Goal: Task Accomplishment & Management: Manage account settings

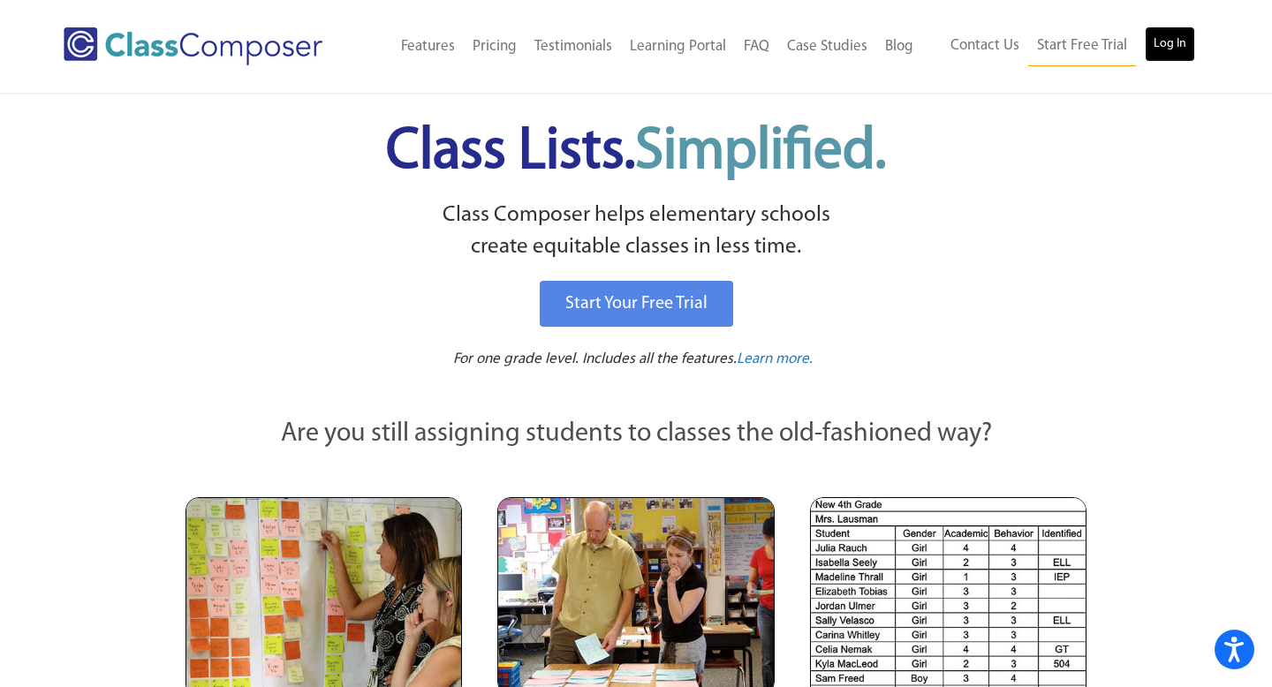
click at [1166, 52] on link "Log In" at bounding box center [1170, 43] width 50 height 35
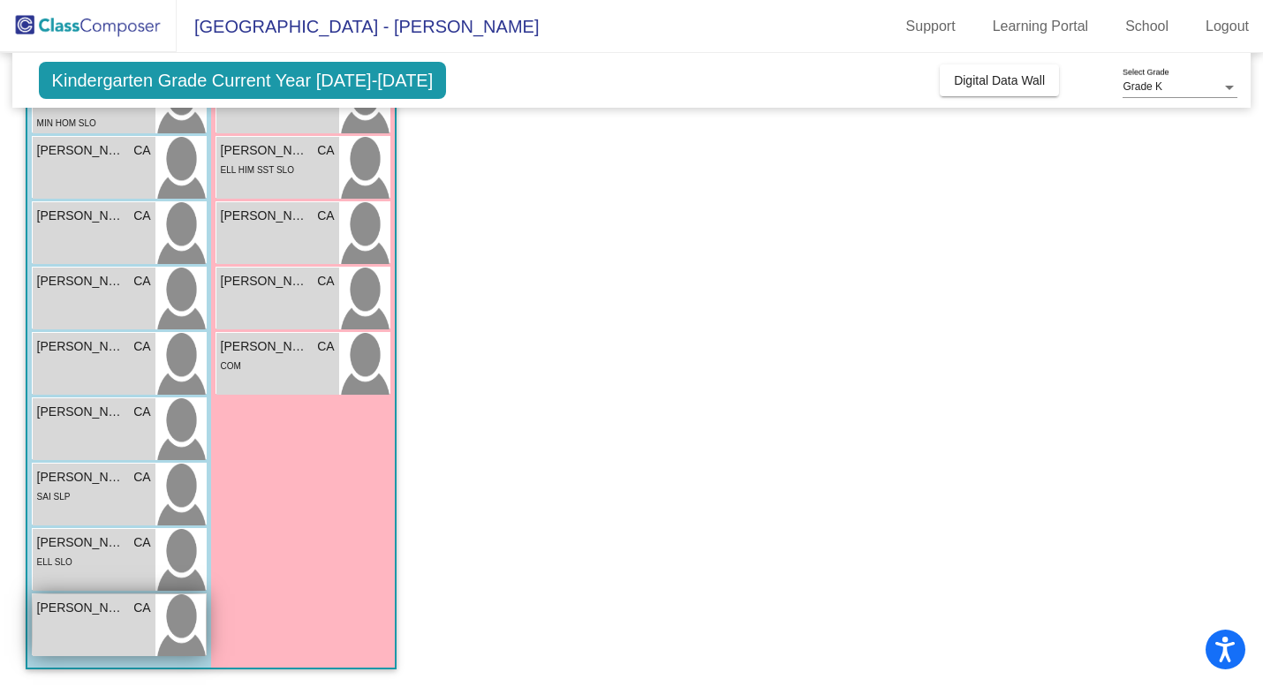
click at [49, 650] on div "Travis Sherman CA lock do_not_disturb_alt" at bounding box center [94, 625] width 123 height 62
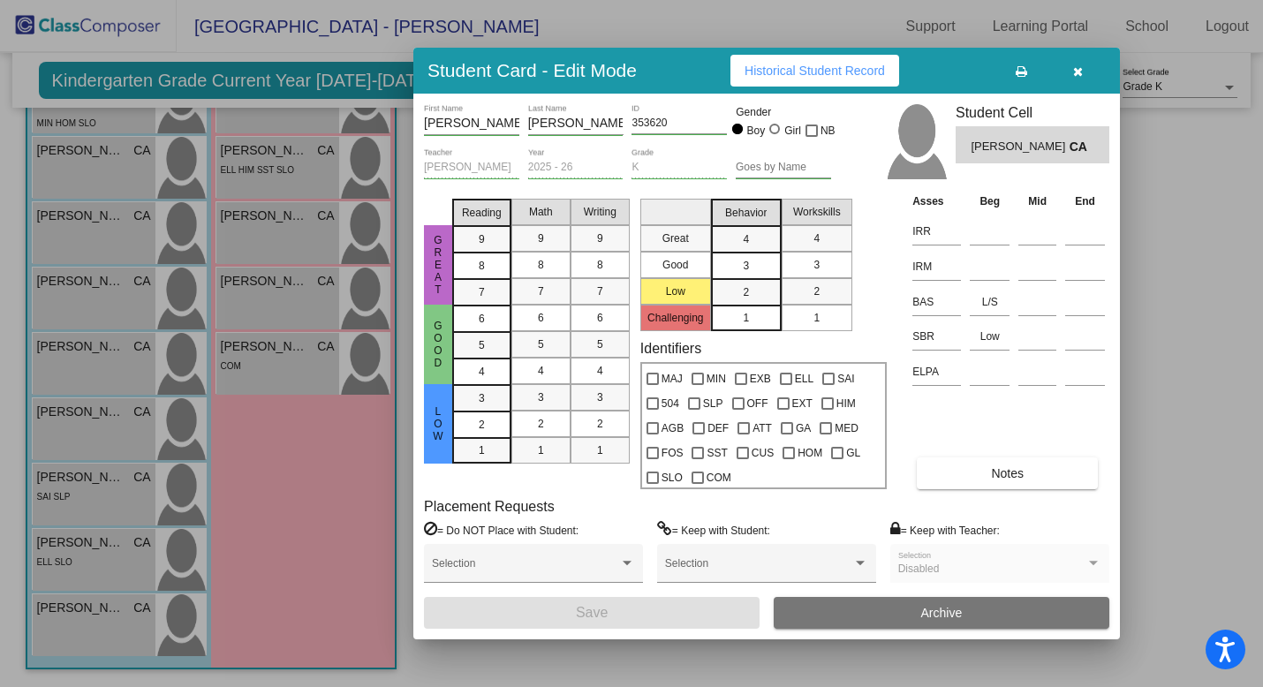
click at [1079, 75] on icon "button" at bounding box center [1078, 71] width 10 height 12
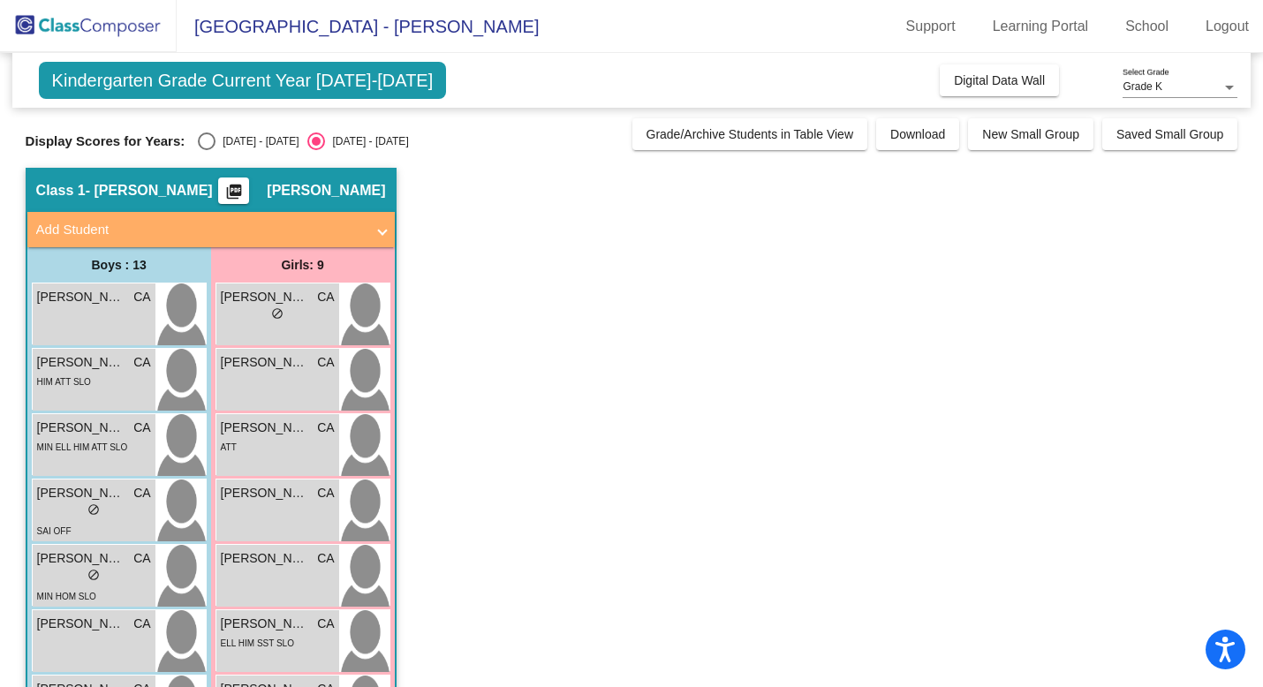
click at [201, 146] on div "Select an option" at bounding box center [207, 141] width 18 height 18
click at [206, 150] on input "2024 - 2025" at bounding box center [206, 150] width 1 height 1
radio input "true"
